Goal: Ask a question

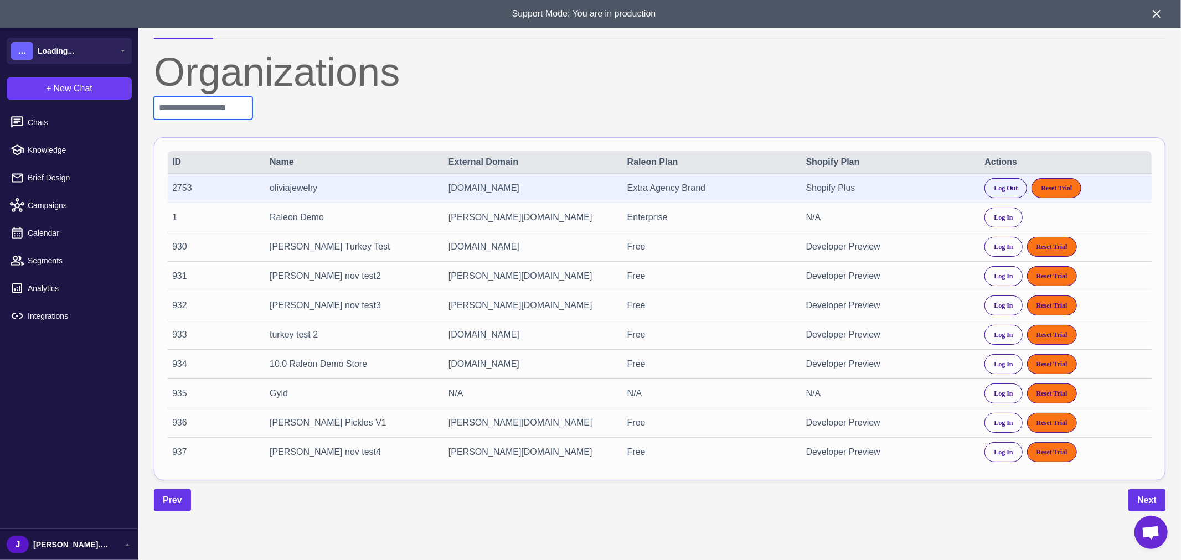
click at [242, 109] on input "text" at bounding box center [203, 107] width 99 height 23
paste input "****"
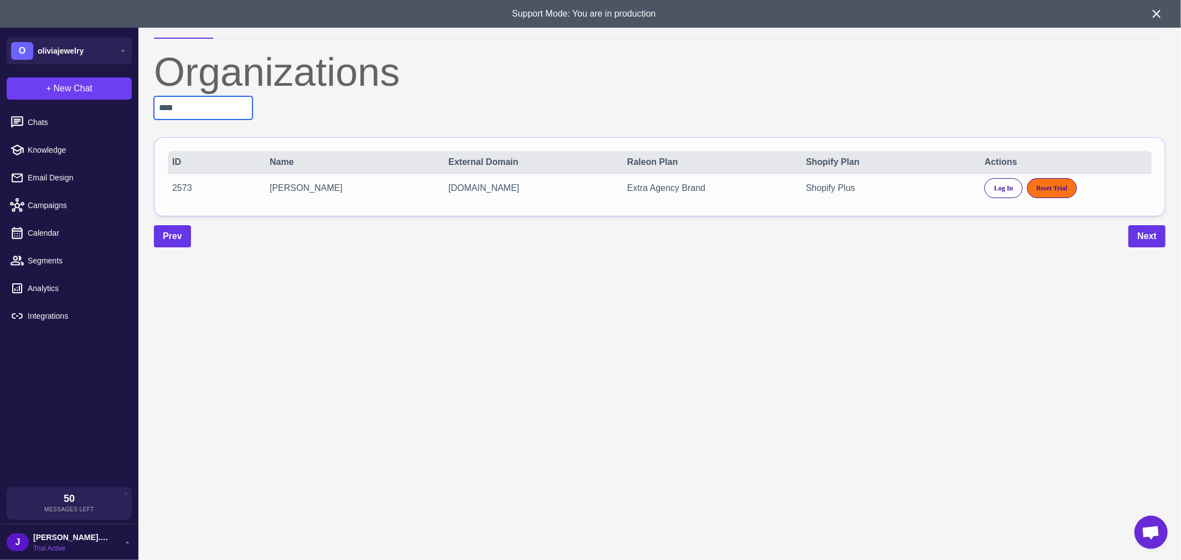
type input "****"
